Goal: Navigation & Orientation: Find specific page/section

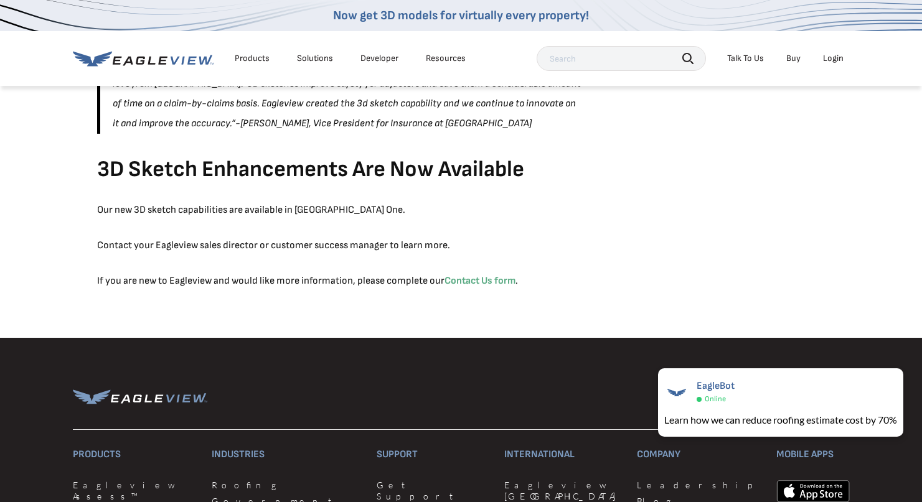
scroll to position [995, 0]
click at [240, 58] on div "Products" at bounding box center [252, 58] width 35 height 11
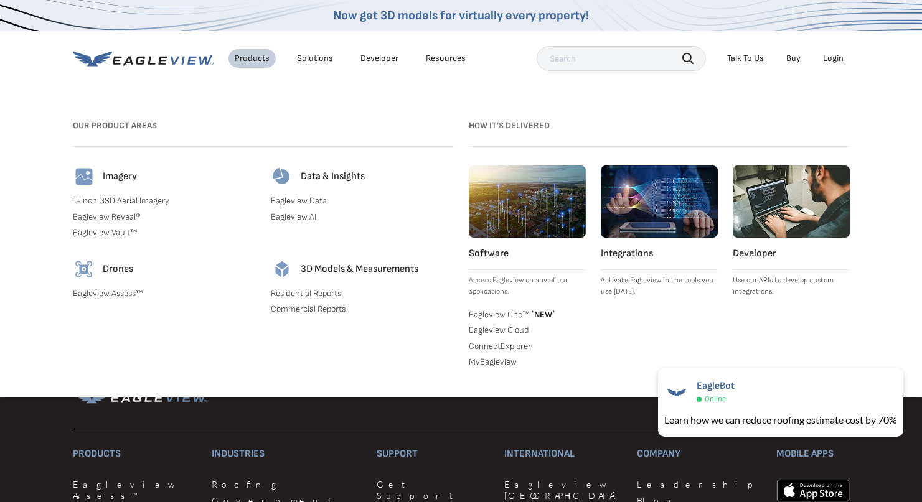
click at [132, 200] on link "1-Inch GSD Aerial Imagery" at bounding box center [164, 200] width 183 height 11
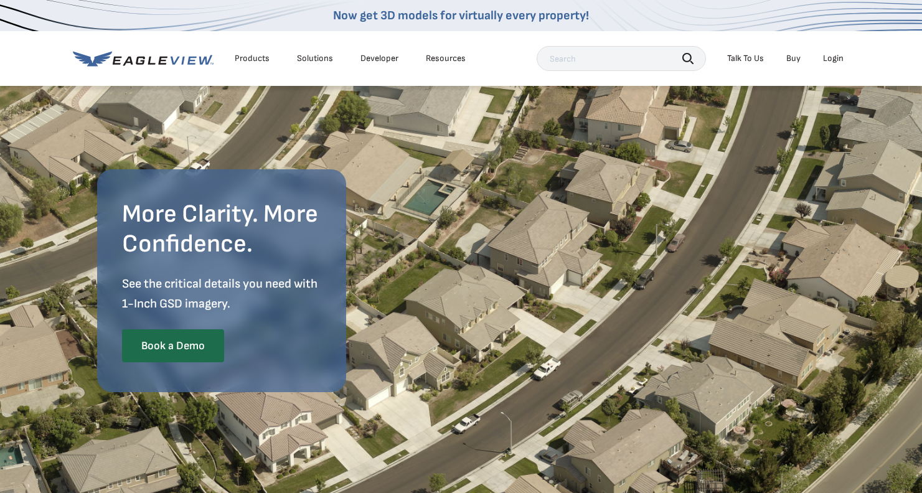
click at [244, 65] on li "Products" at bounding box center [251, 58] width 47 height 19
click at [252, 57] on div "Products" at bounding box center [252, 58] width 35 height 11
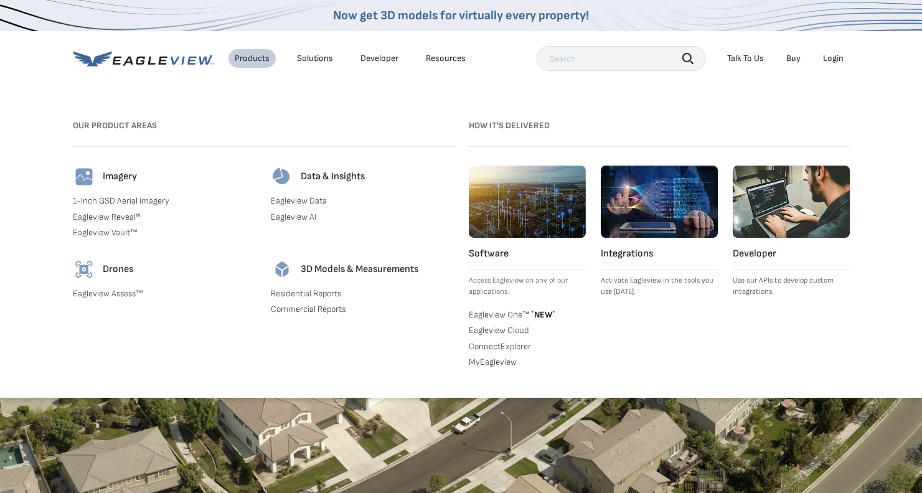
click at [128, 222] on link "Eagleview Reveal®" at bounding box center [164, 217] width 183 height 11
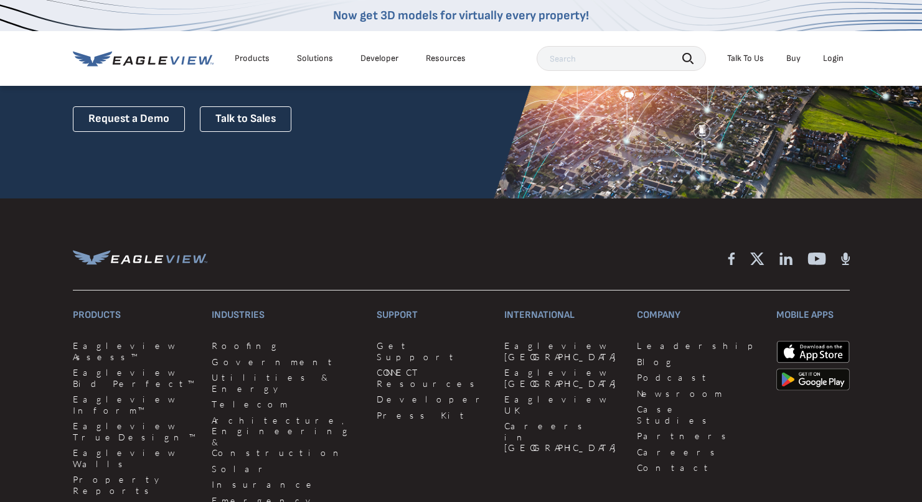
scroll to position [3087, 0]
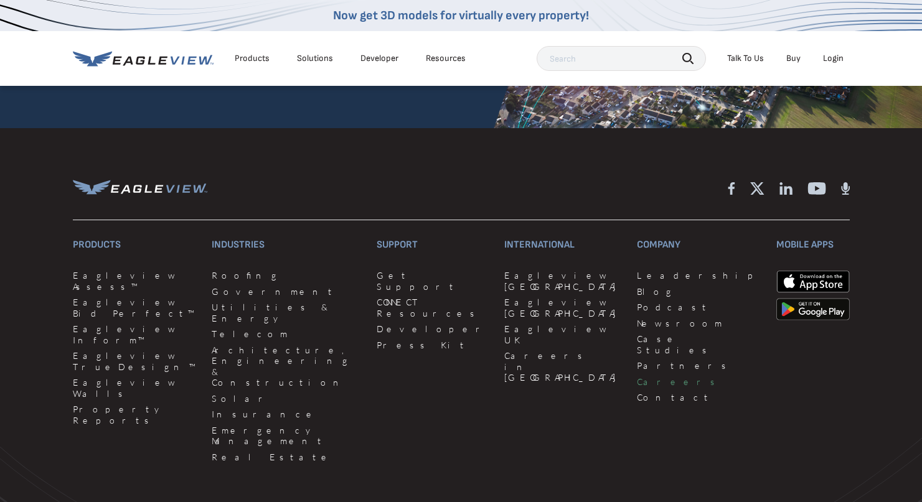
click at [637, 377] on link "Careers" at bounding box center [699, 382] width 124 height 11
